Goal: Information Seeking & Learning: Find specific fact

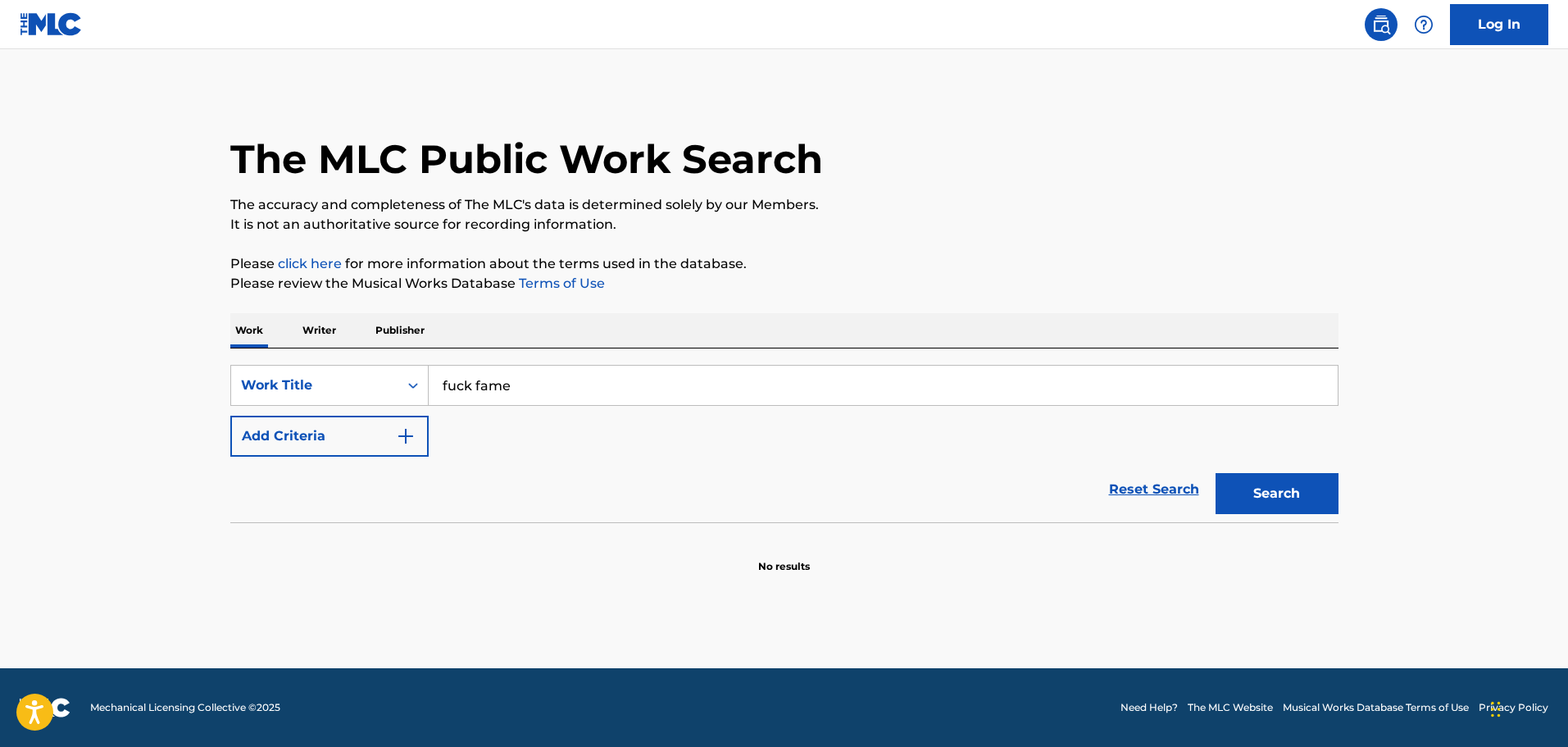
click at [329, 330] on p "Writer" at bounding box center [318, 329] width 43 height 34
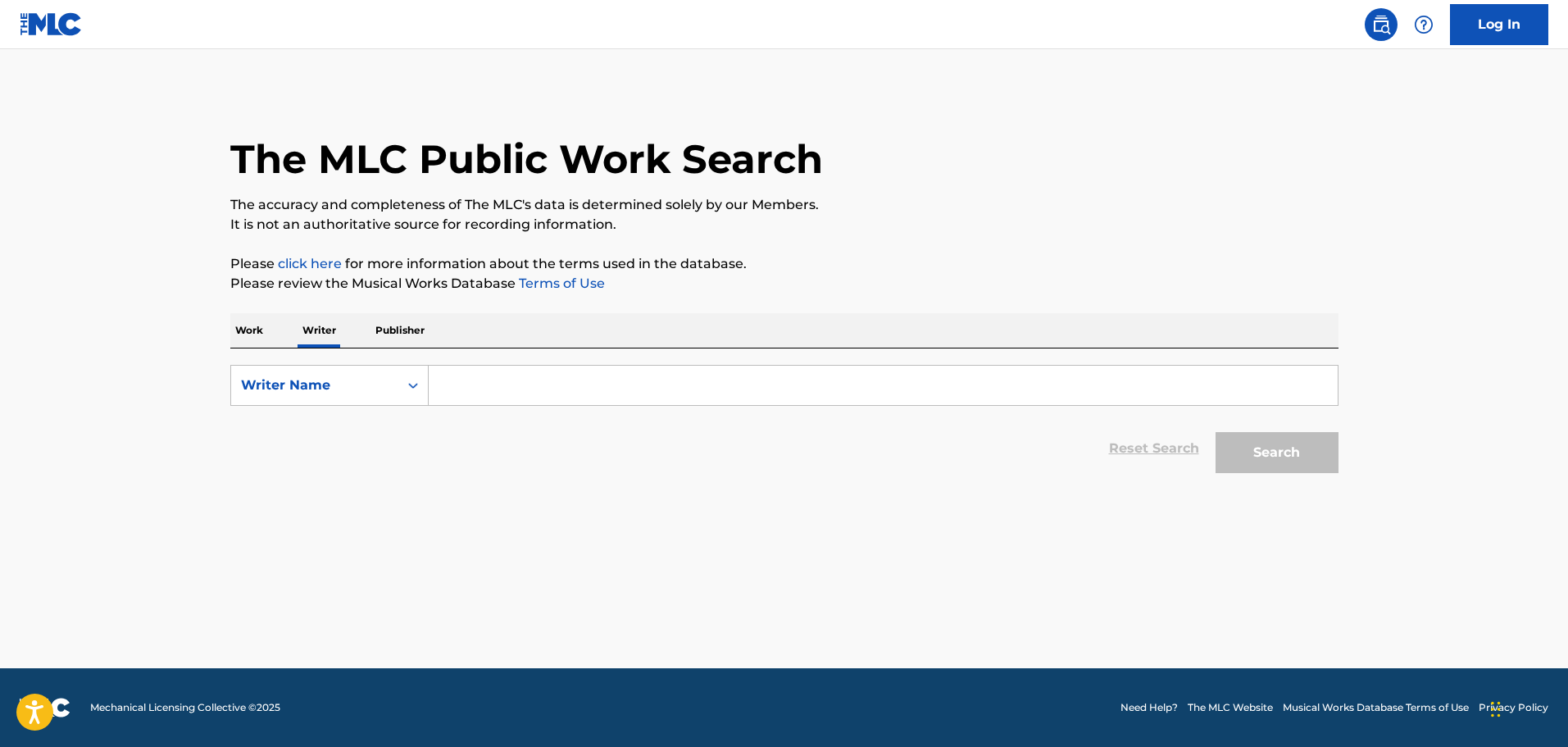
click at [532, 396] on input "Search Form" at bounding box center [883, 385] width 909 height 40
paste input ") [PERSON_NAME] [PERSON_NAME]"
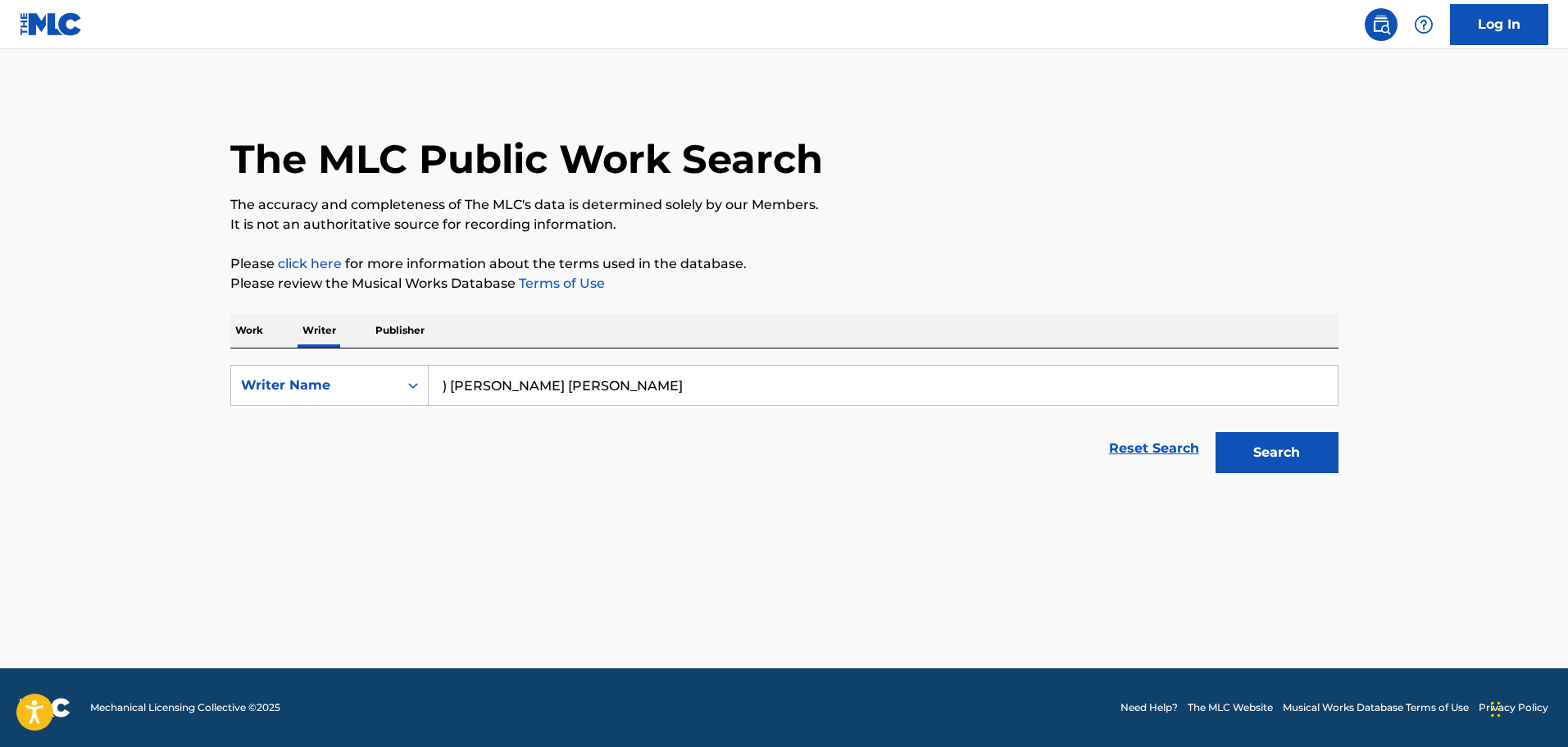
drag, startPoint x: 455, startPoint y: 382, endPoint x: 224, endPoint y: 355, distance: 232.6
click at [225, 355] on div "The MLC Public Work Search The accuracy and completeness of The MLC's data is d…" at bounding box center [784, 285] width 1147 height 391
type input "[PERSON_NAME] [PERSON_NAME]"
click at [1216, 431] on button "Search" at bounding box center [1277, 452] width 123 height 41
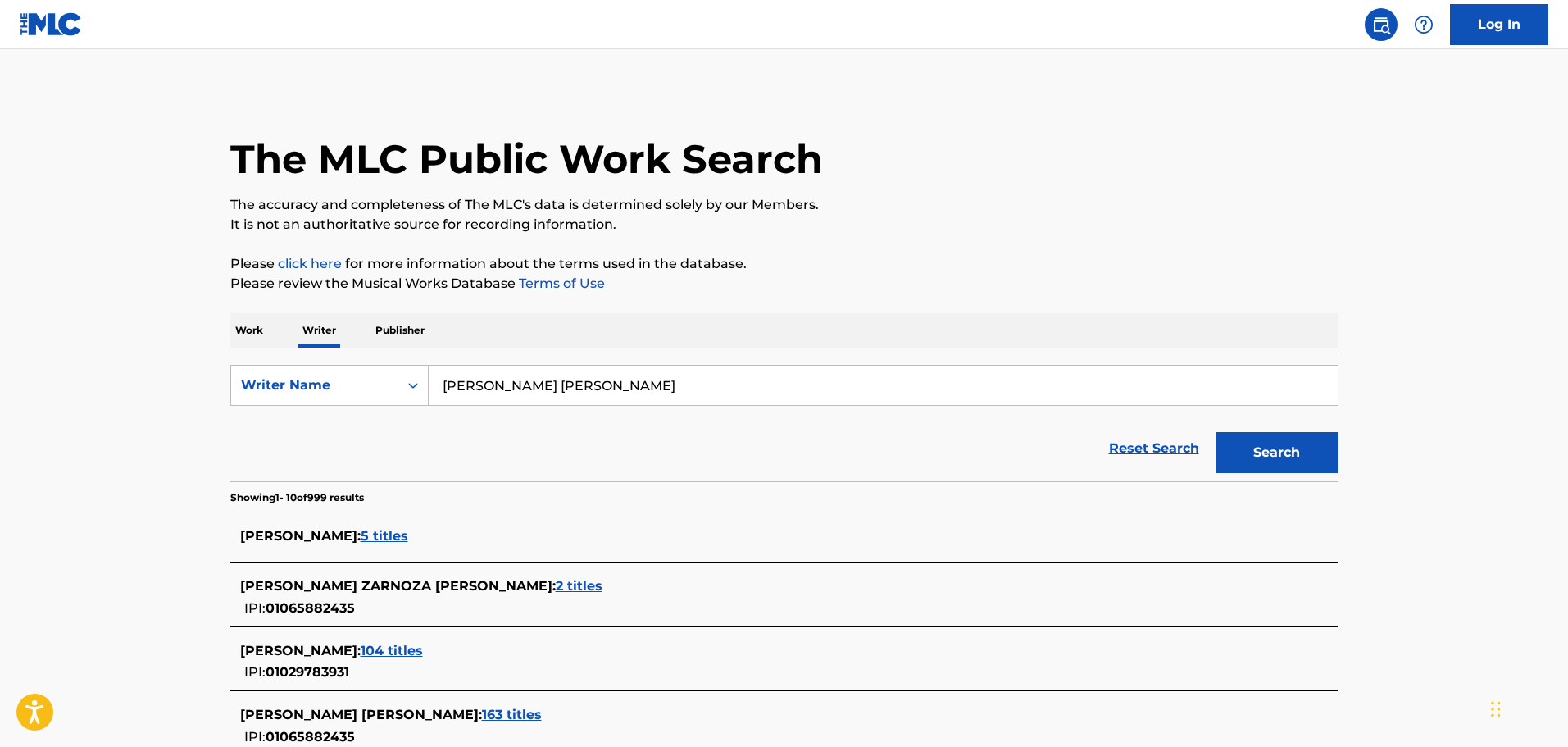
click at [556, 587] on span "2 titles" at bounding box center [579, 585] width 47 height 16
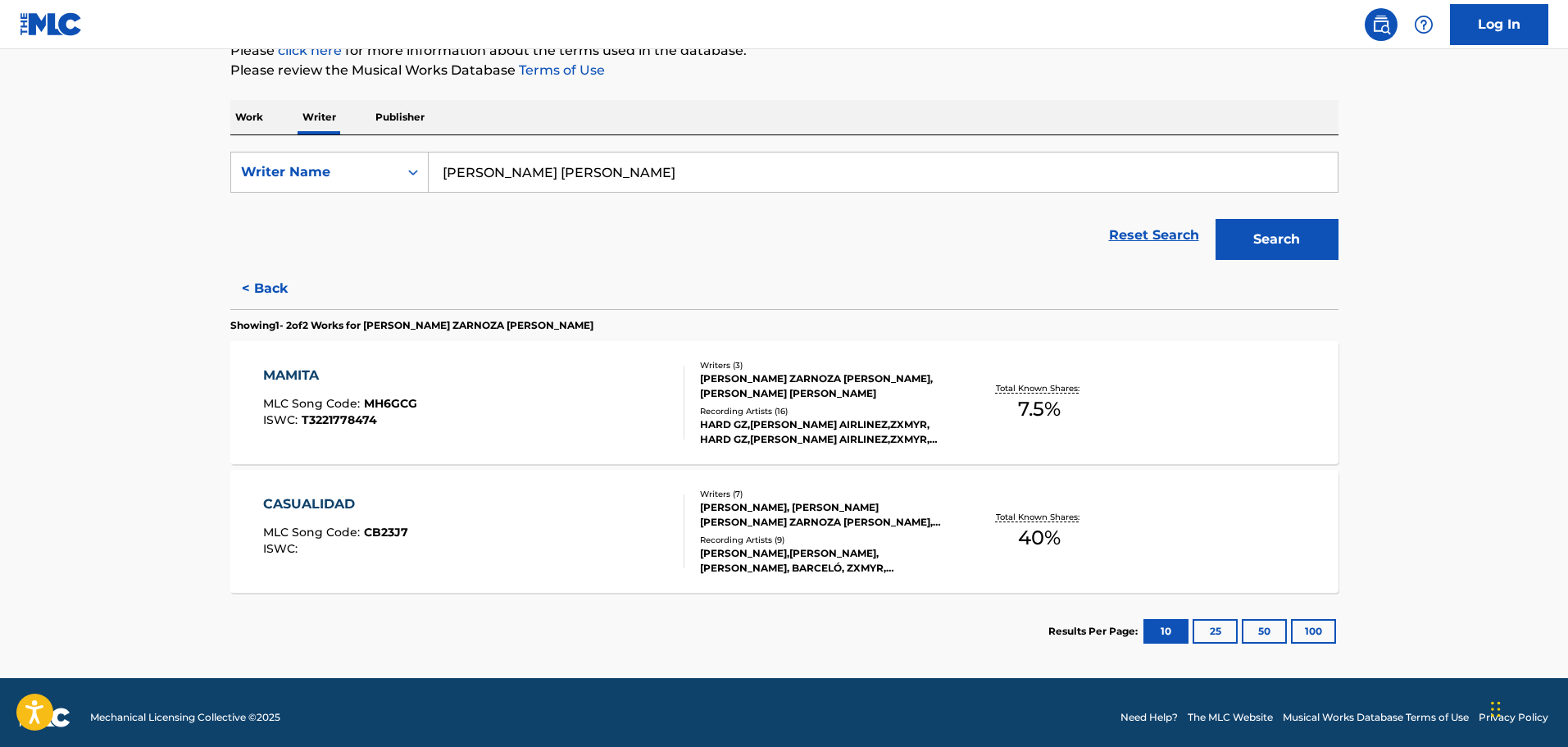
scroll to position [223, 0]
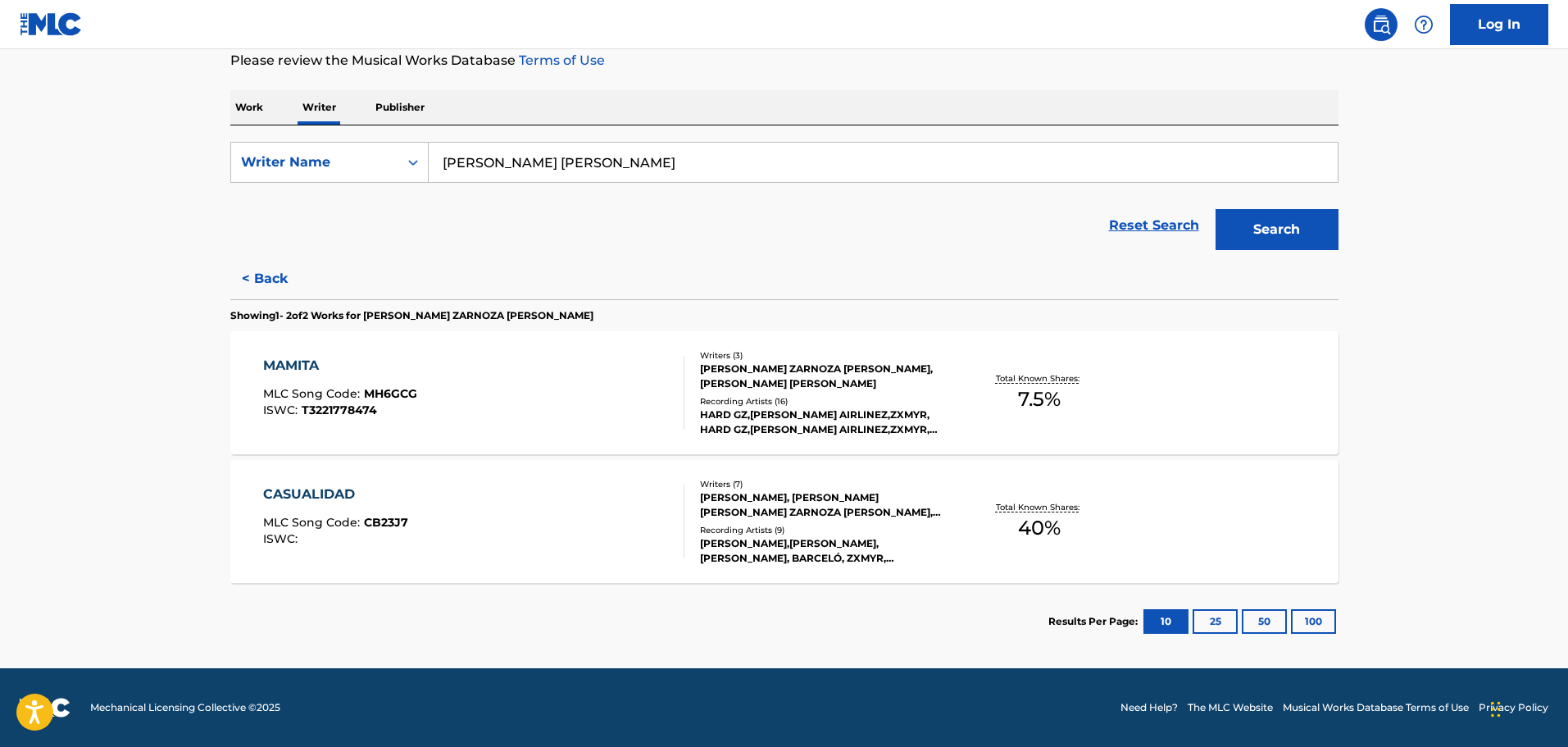
click at [542, 395] on div "MAMITA MLC Song Code : MH6GCG ISWC : T3221778474" at bounding box center [474, 393] width 421 height 74
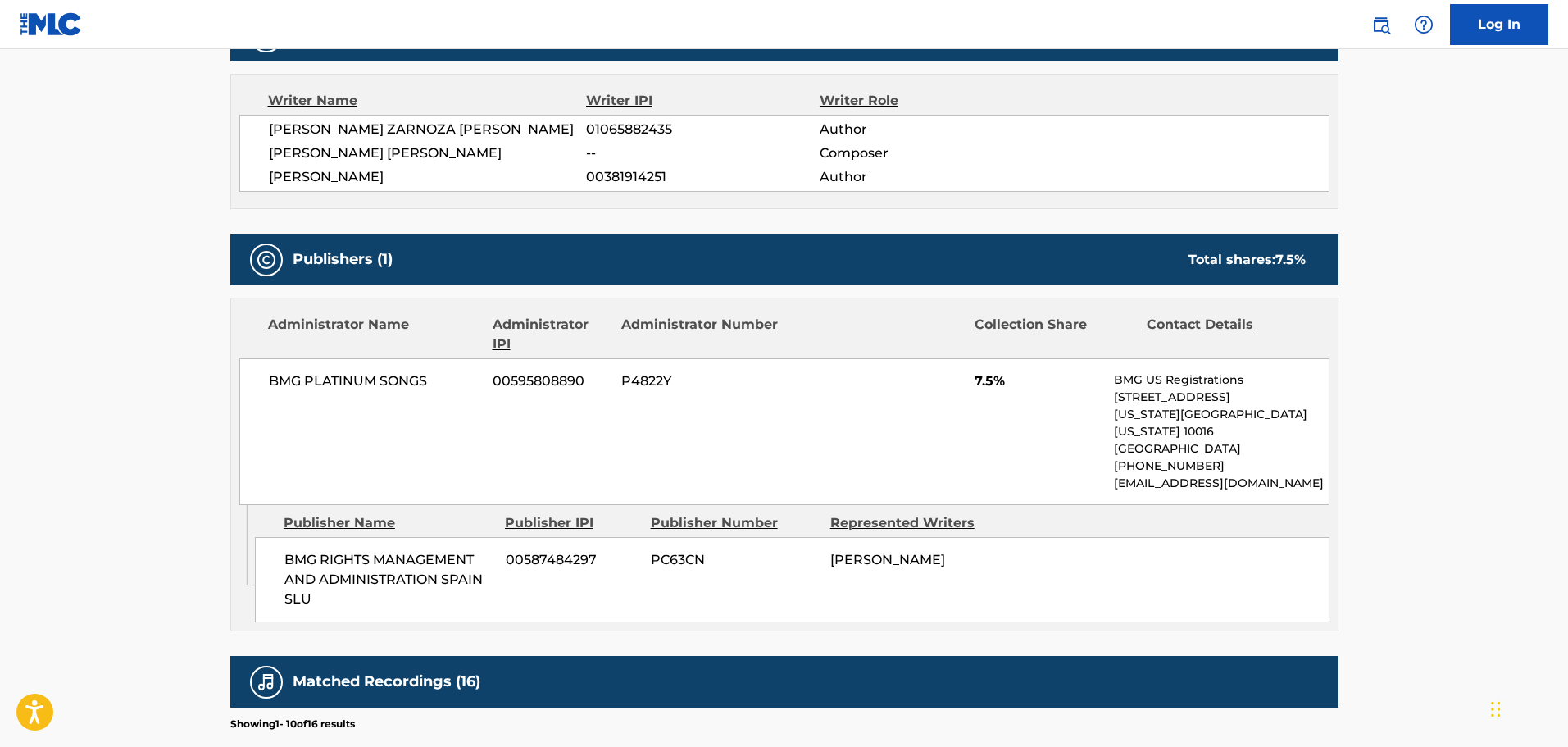
scroll to position [574, 0]
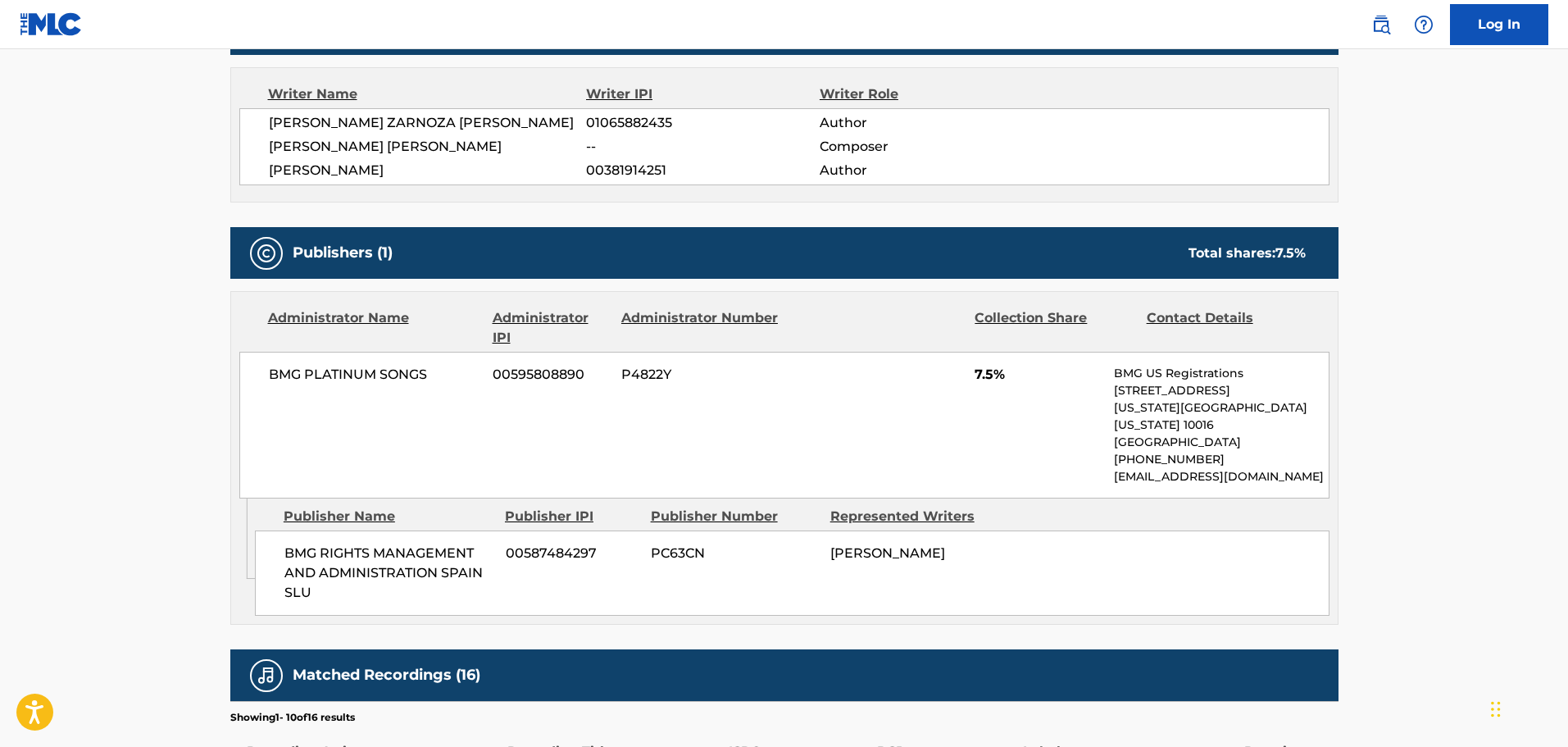
click at [763, 571] on div "BMG RIGHTS MANAGEMENT AND ADMINISTRATION [GEOGRAPHIC_DATA] SLU 00587484297 PC63…" at bounding box center [792, 572] width 1075 height 86
drag, startPoint x: 815, startPoint y: 523, endPoint x: 958, endPoint y: 603, distance: 163.9
click at [955, 601] on div "Admin Original Publisher Connecting Line Publisher Name Publisher IPI Publisher…" at bounding box center [784, 561] width 1107 height 125
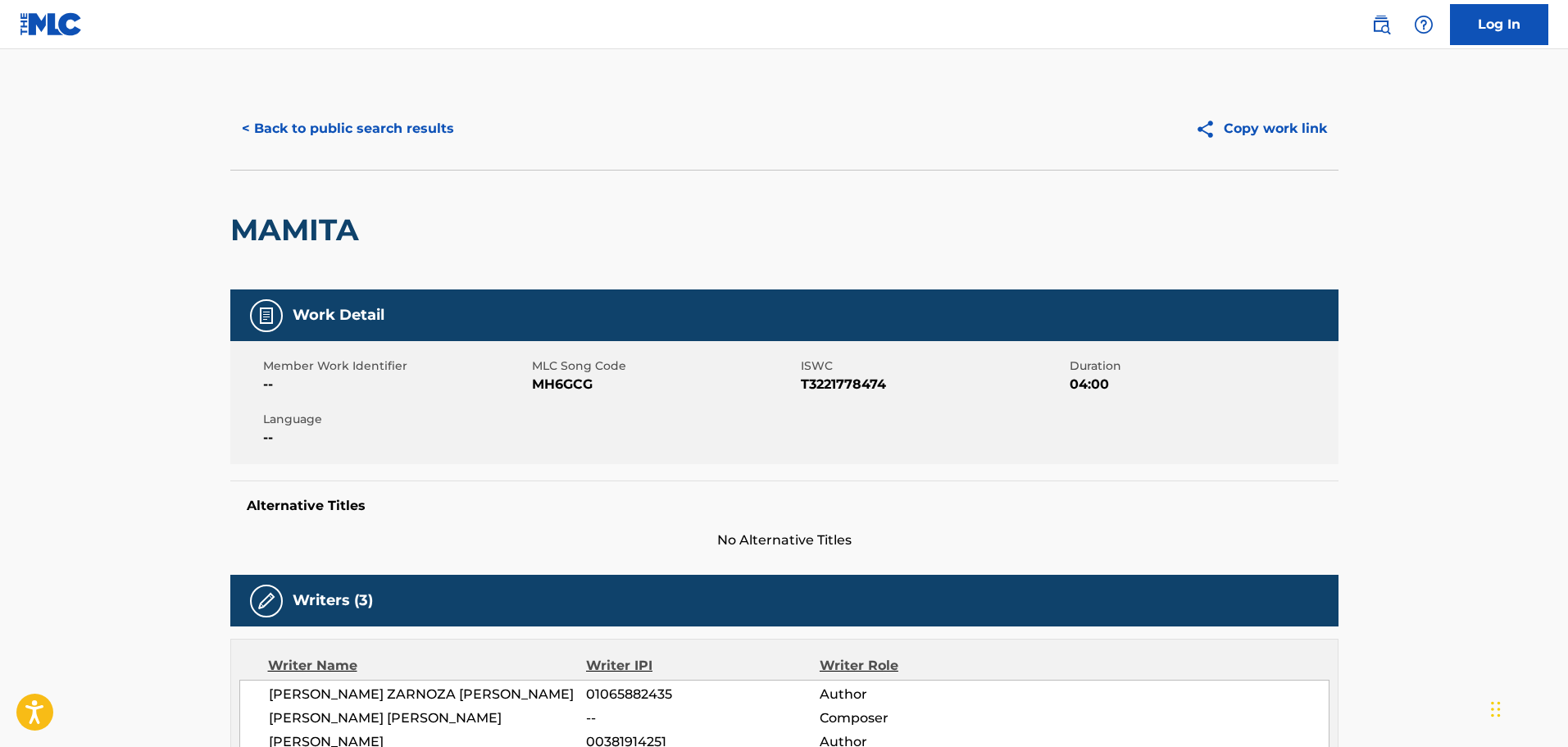
scroll to position [0, 0]
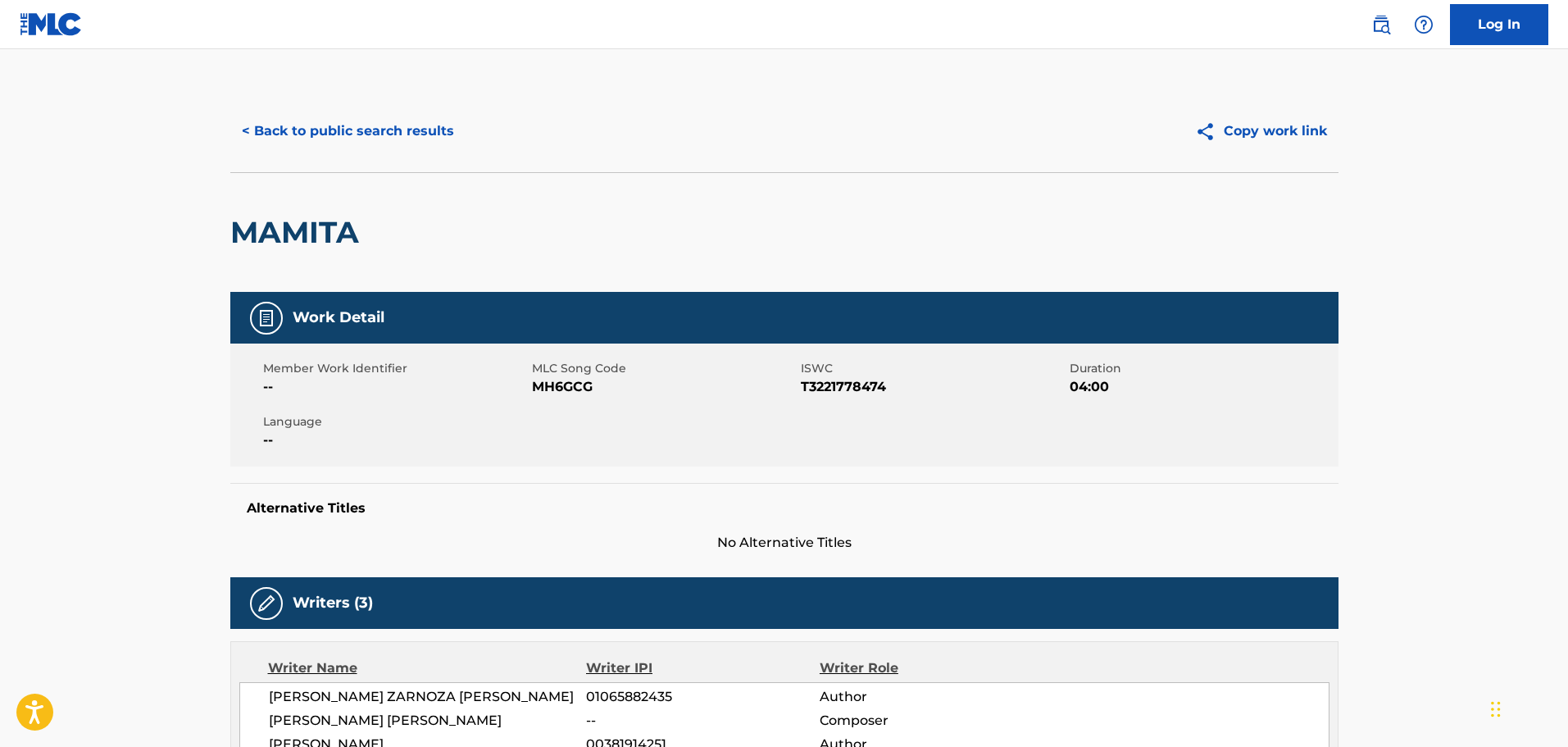
click at [299, 128] on button "< Back to public search results" at bounding box center [348, 131] width 236 height 41
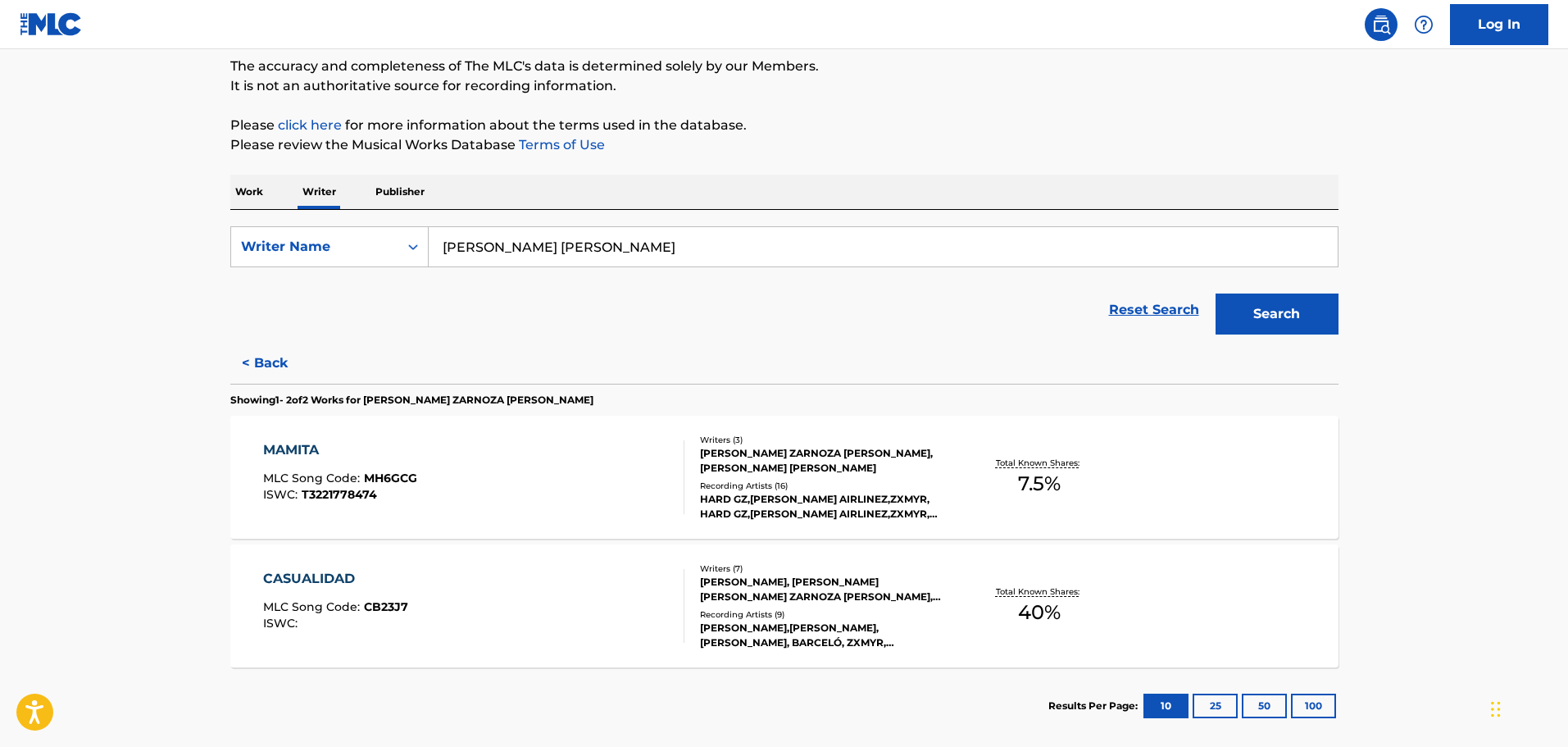
scroll to position [223, 0]
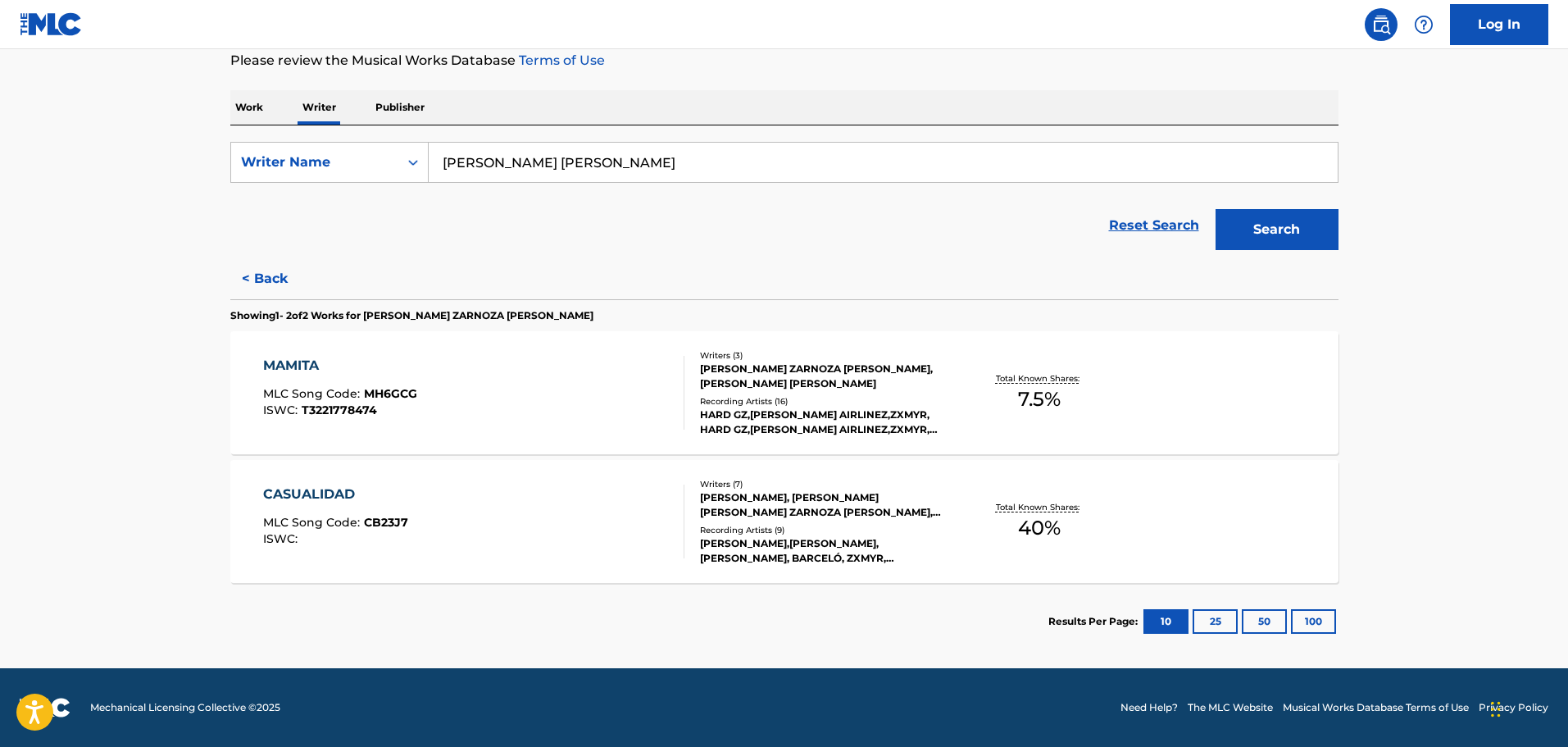
click at [568, 510] on div "CASUALIDAD MLC Song Code : CB23J7 ISWC :" at bounding box center [474, 522] width 421 height 74
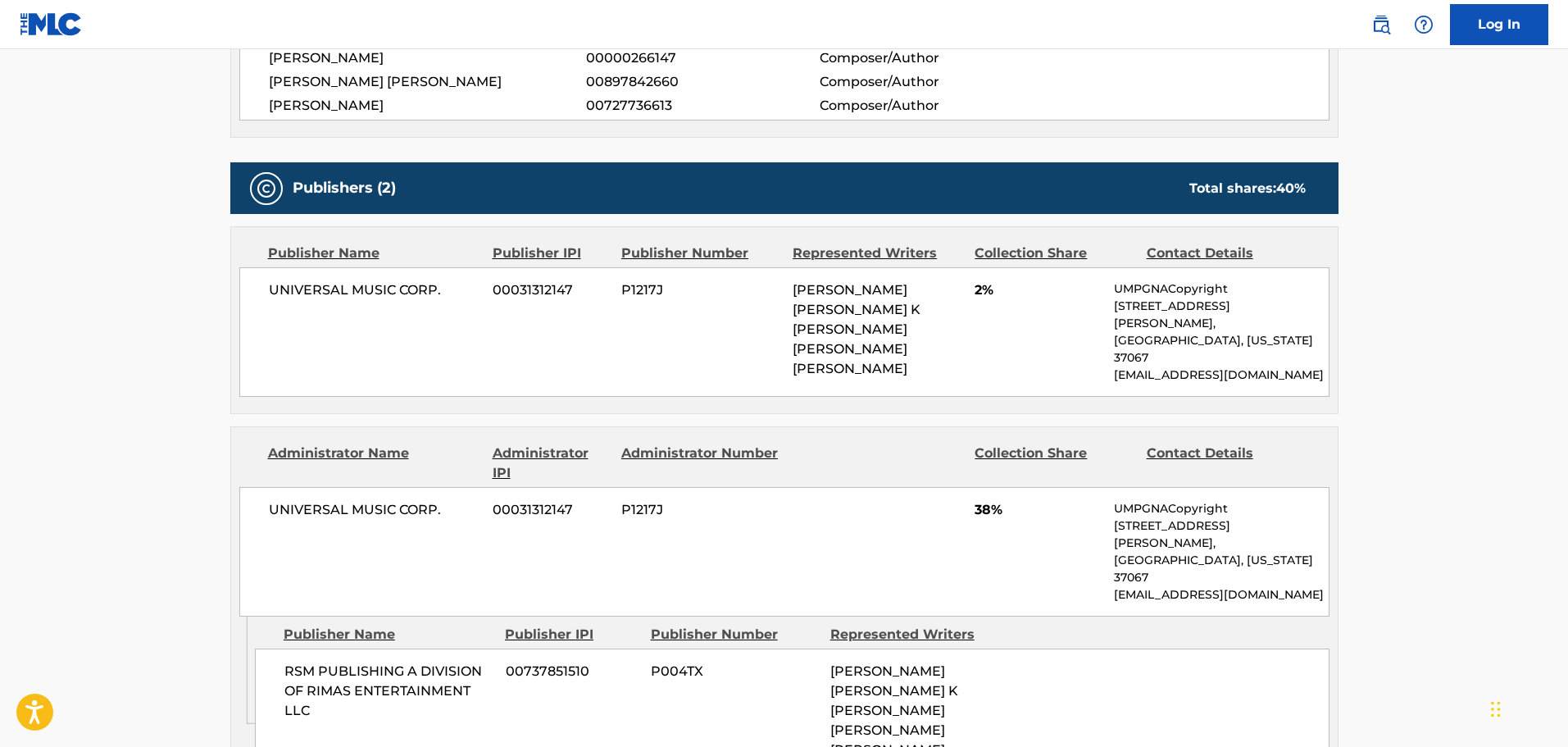
scroll to position [738, 0]
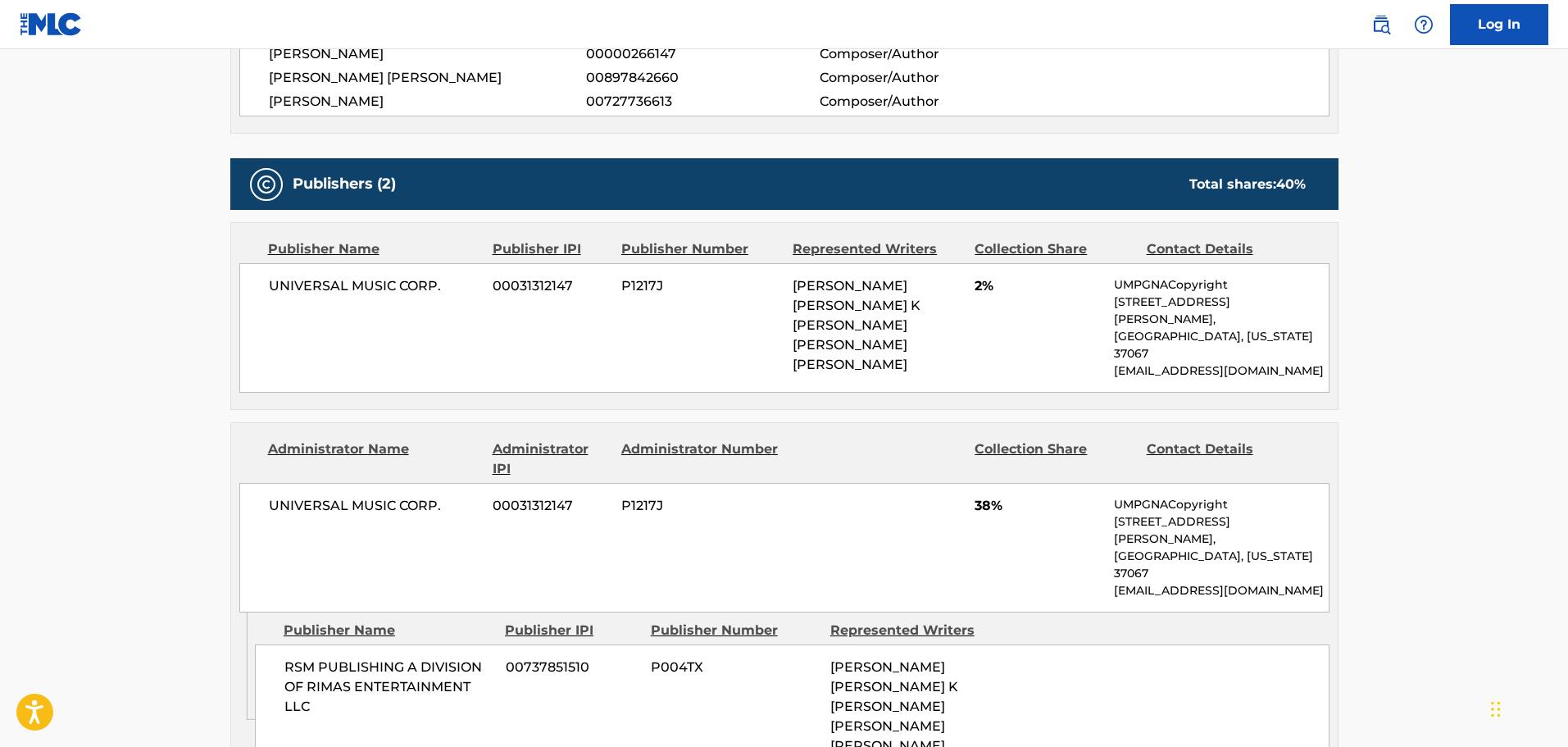
drag, startPoint x: 801, startPoint y: 340, endPoint x: 736, endPoint y: 282, distance: 87.1
click at [736, 282] on div "UNIVERSAL MUSIC CORP. 00031312147 P1217J [PERSON_NAME] [PERSON_NAME] K [PERSON_…" at bounding box center [784, 328] width 1090 height 130
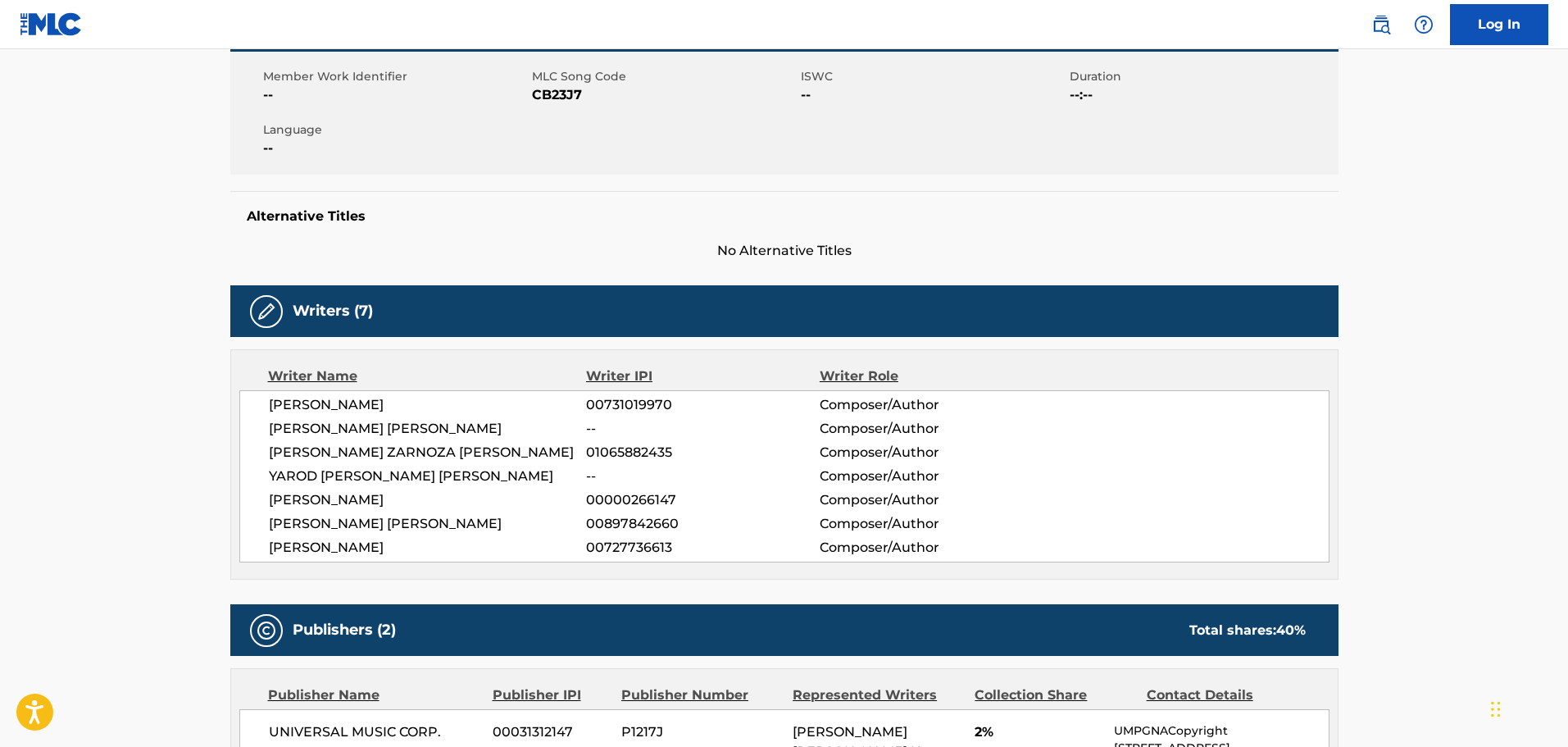
scroll to position [0, 0]
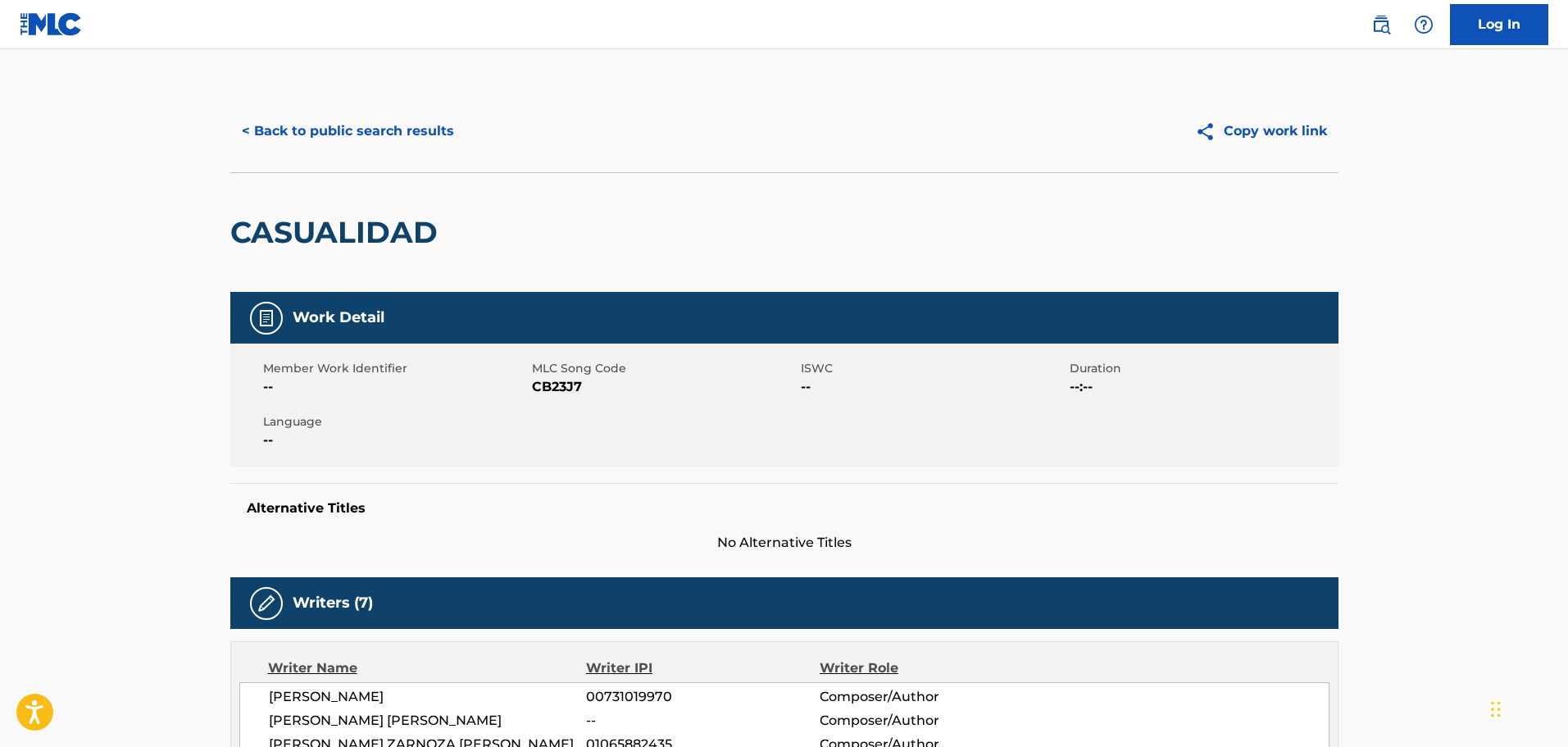
click at [398, 124] on button "< Back to public search results" at bounding box center [348, 131] width 236 height 41
